Goal: Transaction & Acquisition: Obtain resource

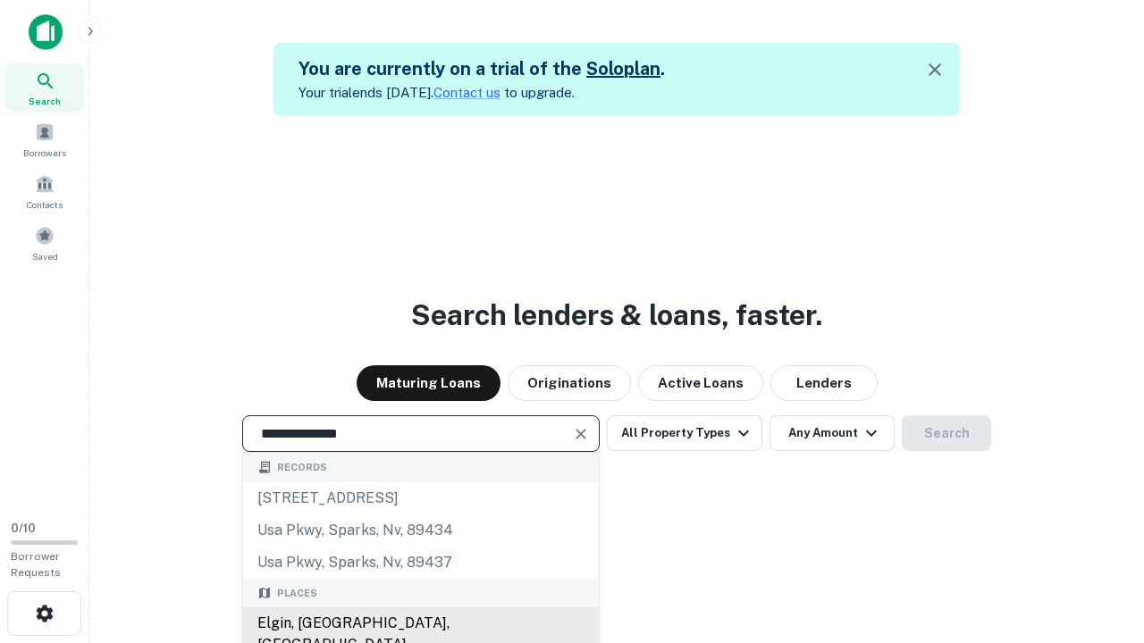
click at [420, 624] on div "Elgin, IL, USA" at bounding box center [421, 635] width 356 height 54
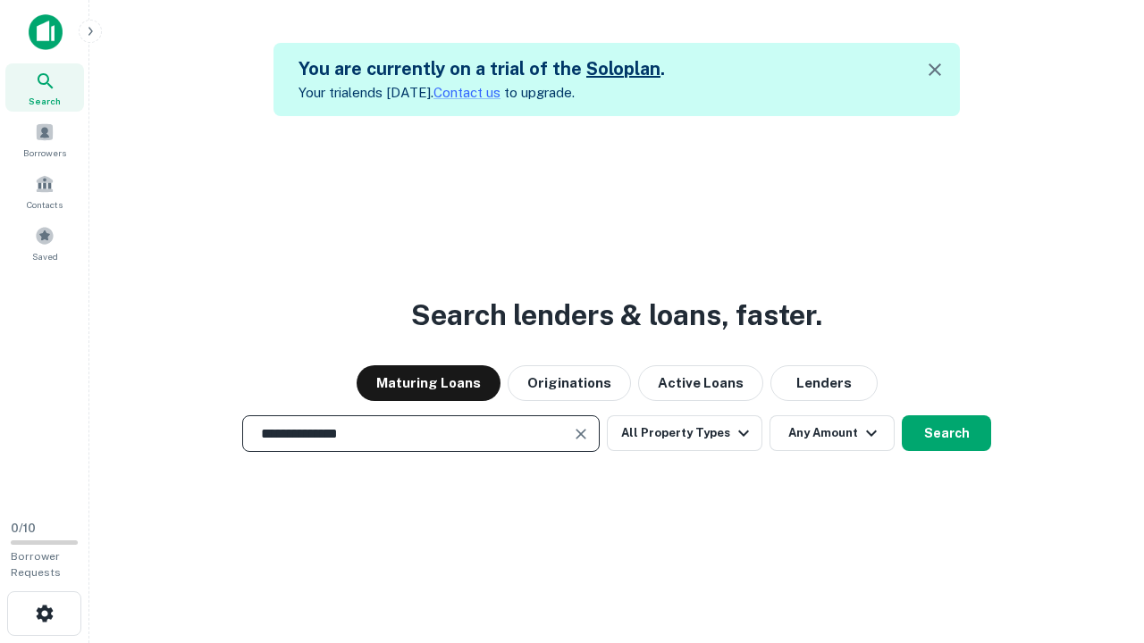
scroll to position [83, 330]
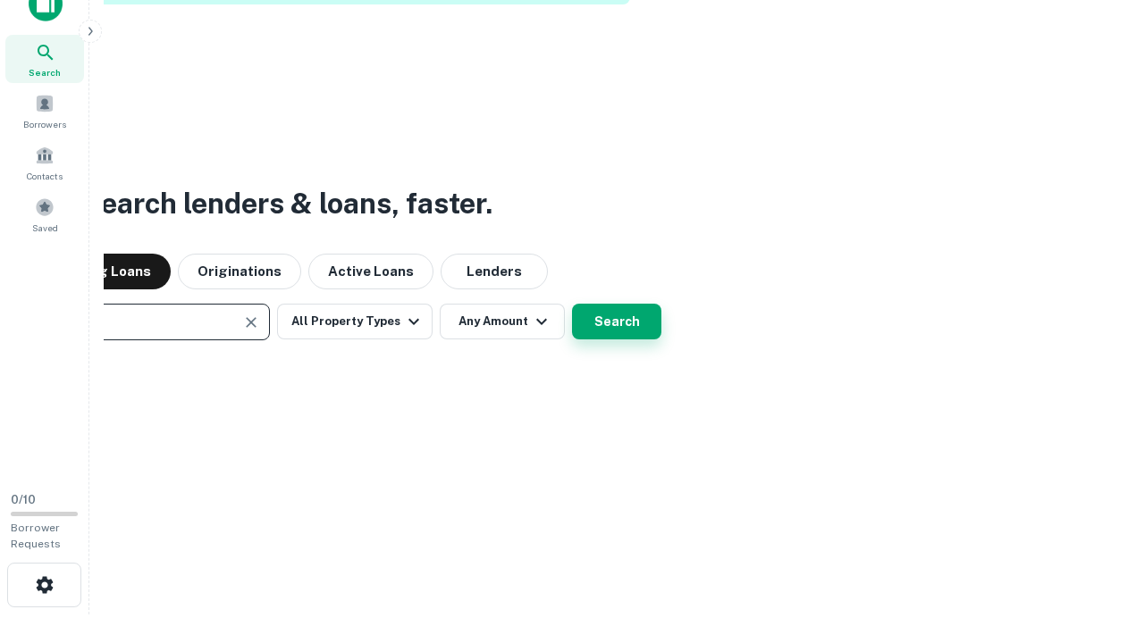
type input "**********"
click at [617, 322] on button "Search" at bounding box center [616, 322] width 89 height 36
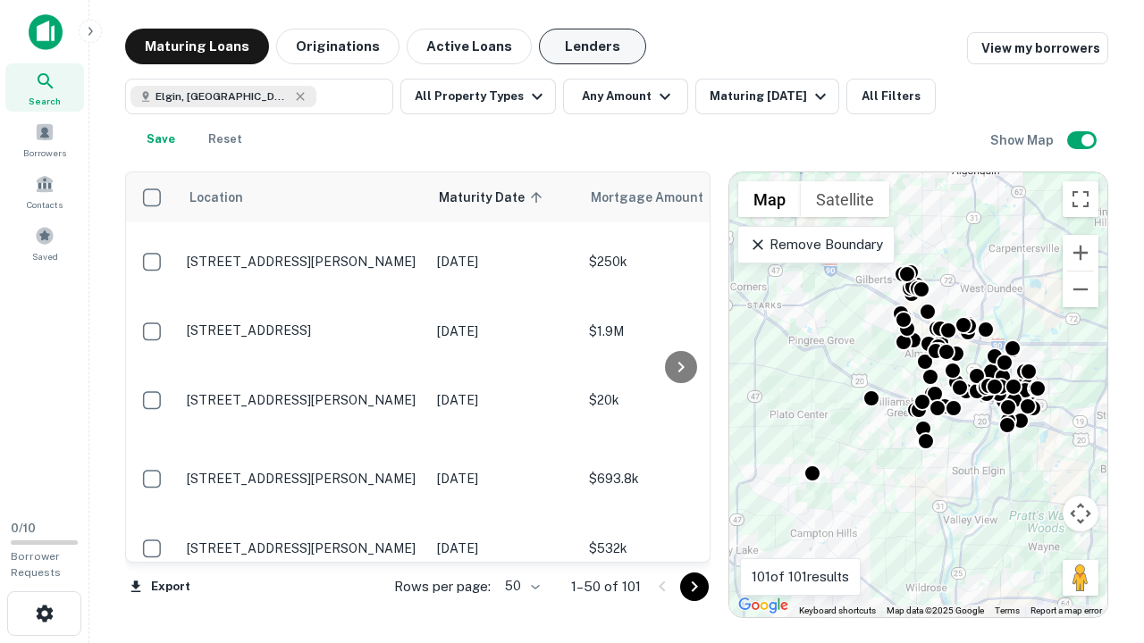
click at [593, 46] on button "Lenders" at bounding box center [592, 47] width 107 height 36
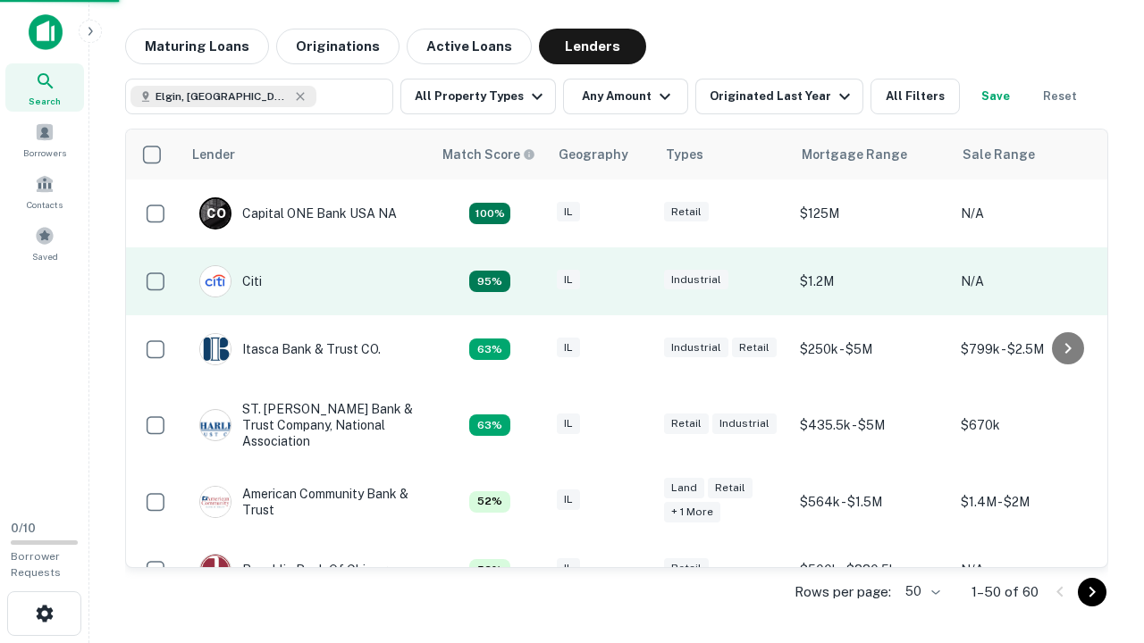
click at [635, 282] on div "IL" at bounding box center [601, 282] width 89 height 24
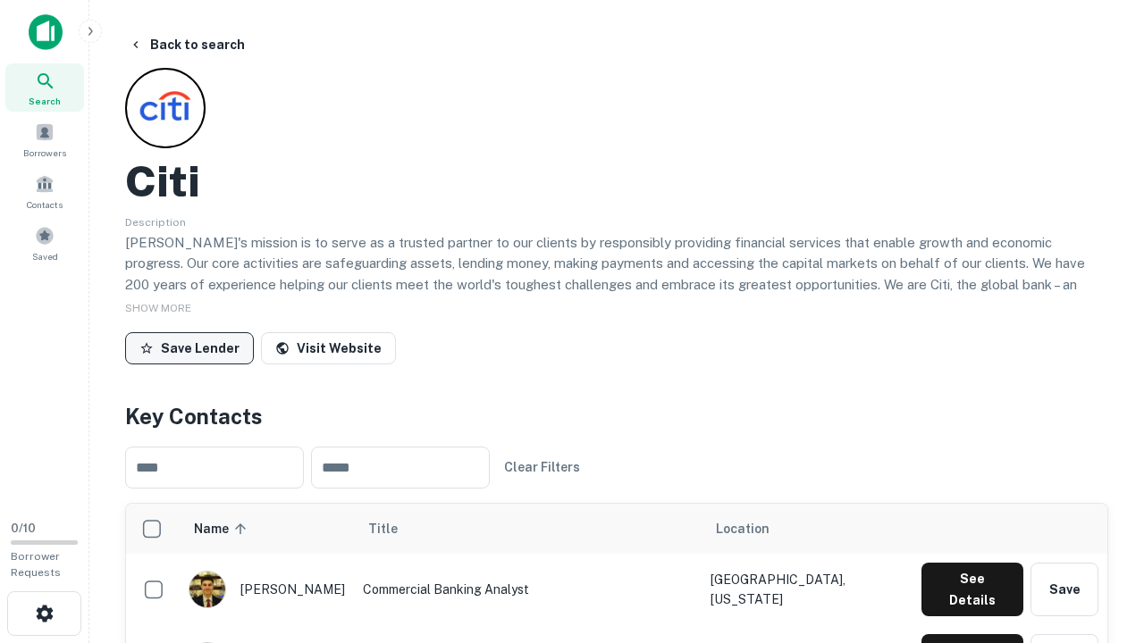
click at [189, 348] on button "Save Lender" at bounding box center [189, 348] width 129 height 32
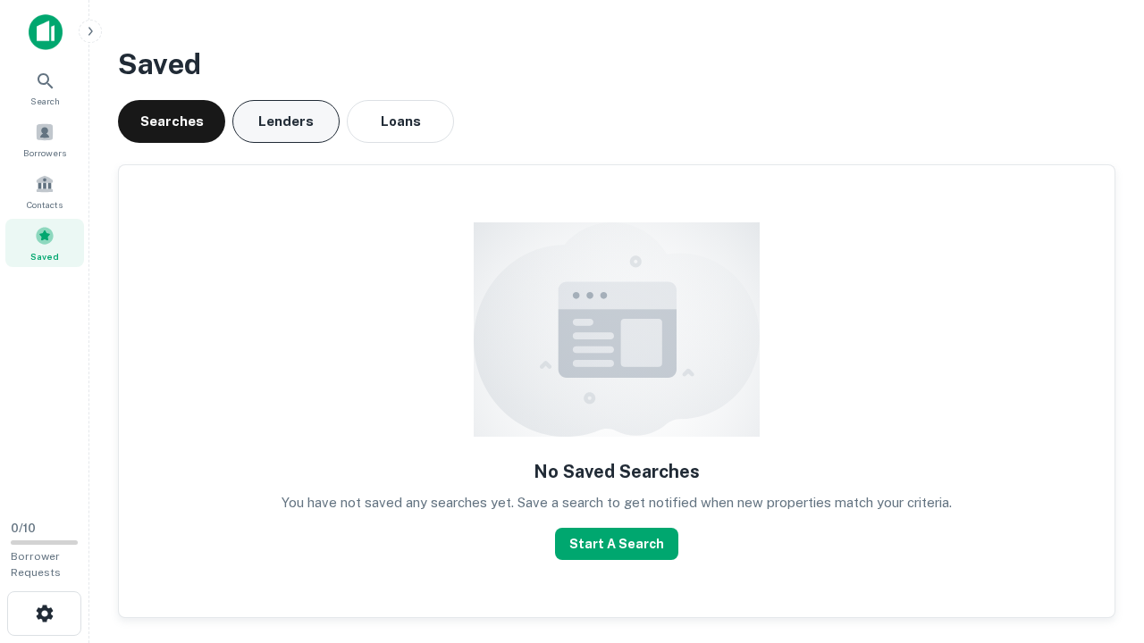
click at [286, 122] on button "Lenders" at bounding box center [285, 121] width 107 height 43
